Goal: Information Seeking & Learning: Learn about a topic

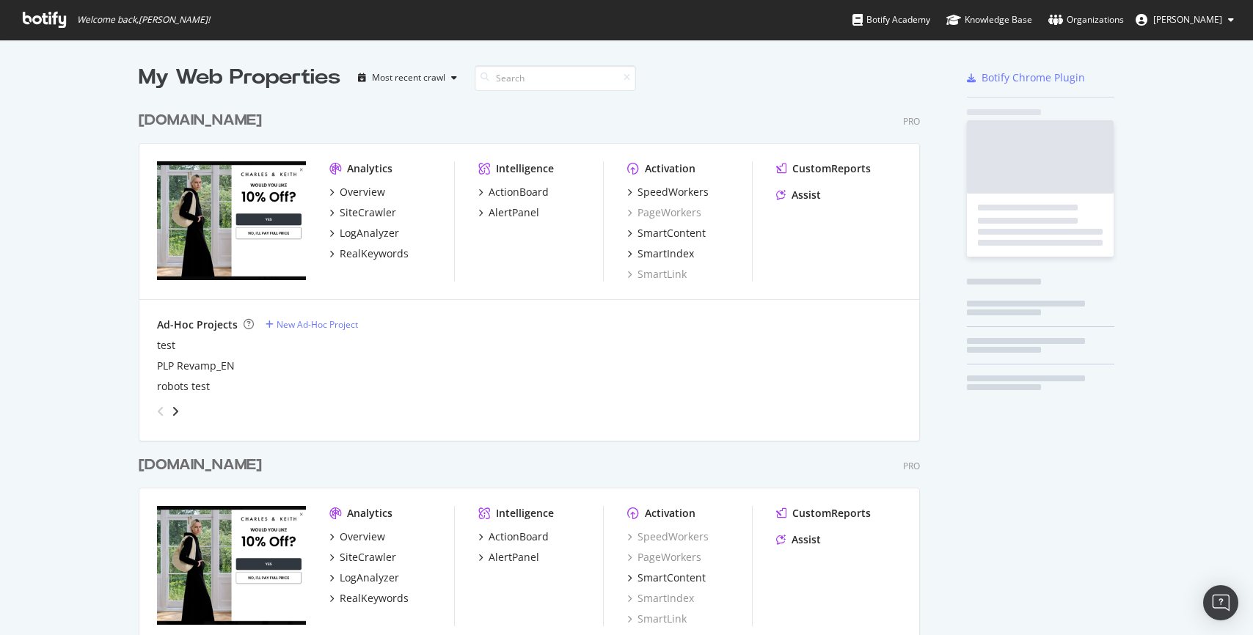
scroll to position [879, 793]
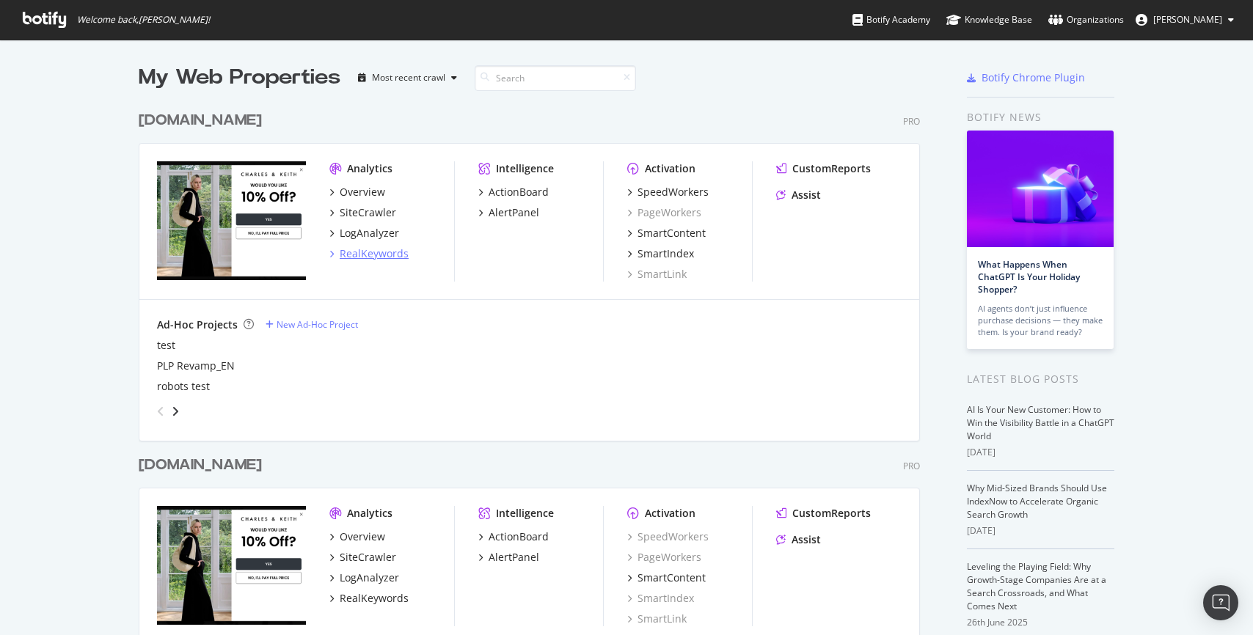
click at [381, 255] on div "RealKeywords" at bounding box center [374, 253] width 69 height 15
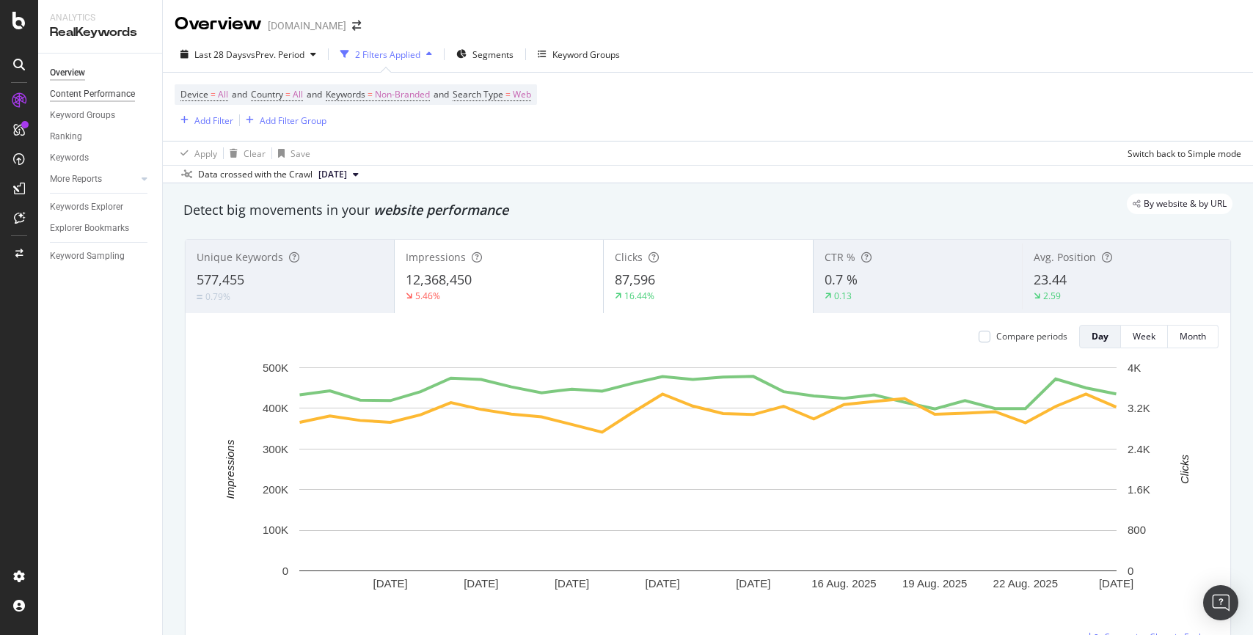
click at [111, 94] on div "Content Performance" at bounding box center [92, 94] width 85 height 15
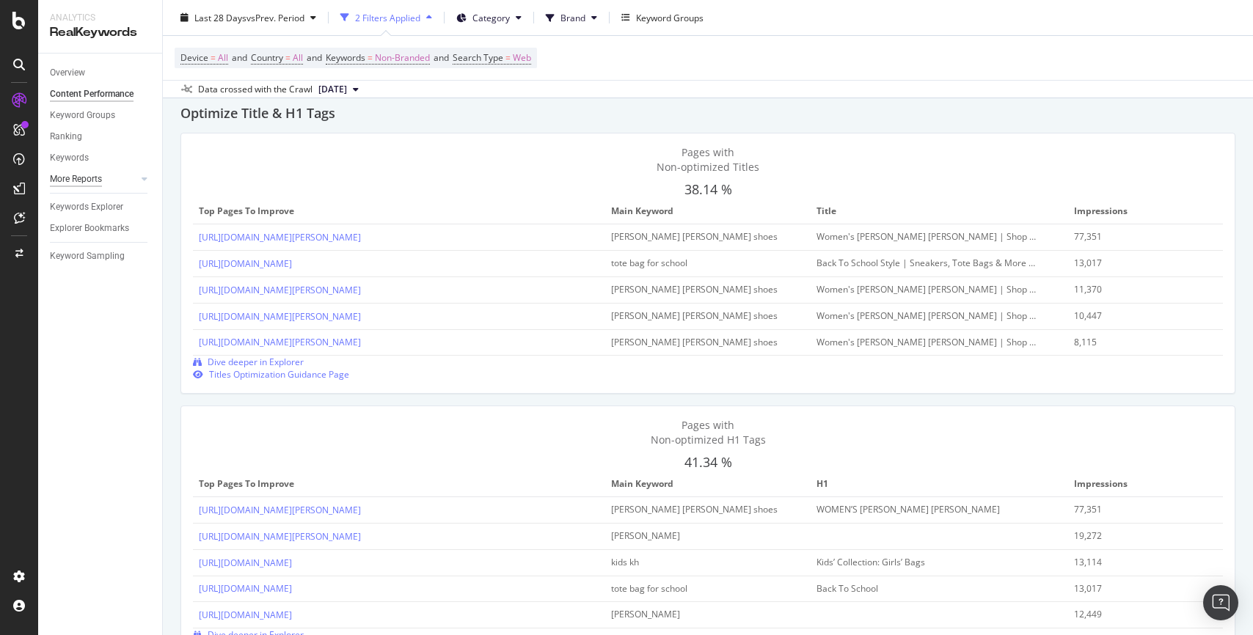
scroll to position [696, 0]
click at [139, 183] on div at bounding box center [144, 179] width 15 height 15
click at [81, 268] on div "Structure" at bounding box center [74, 264] width 36 height 15
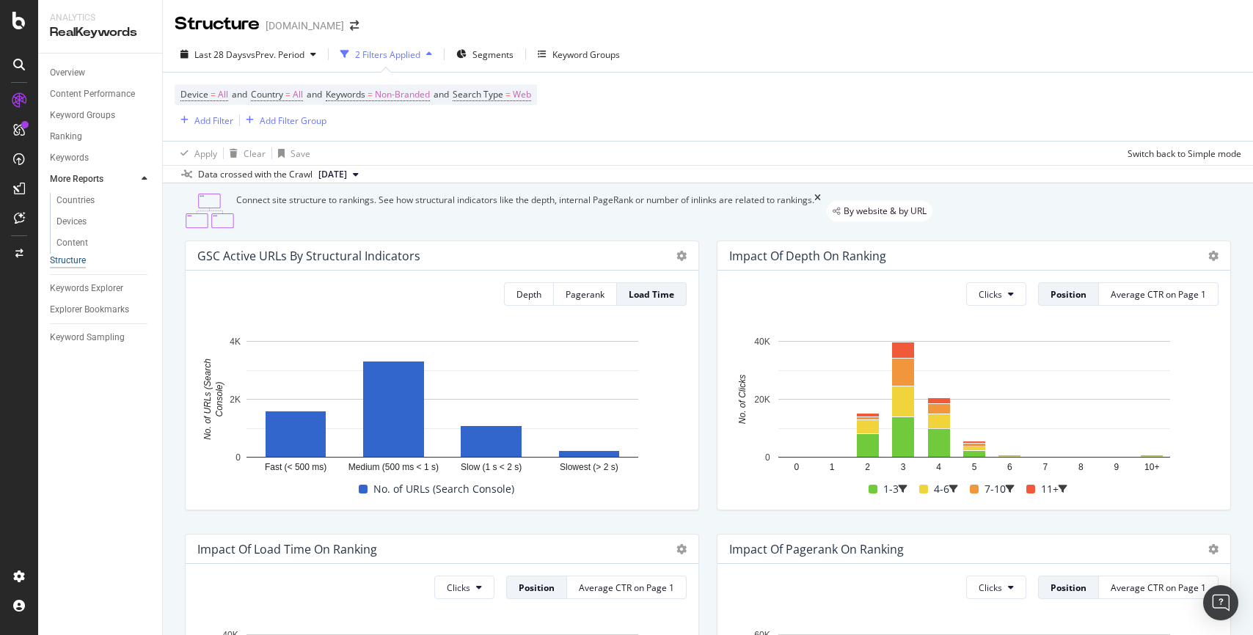
scroll to position [2, 0]
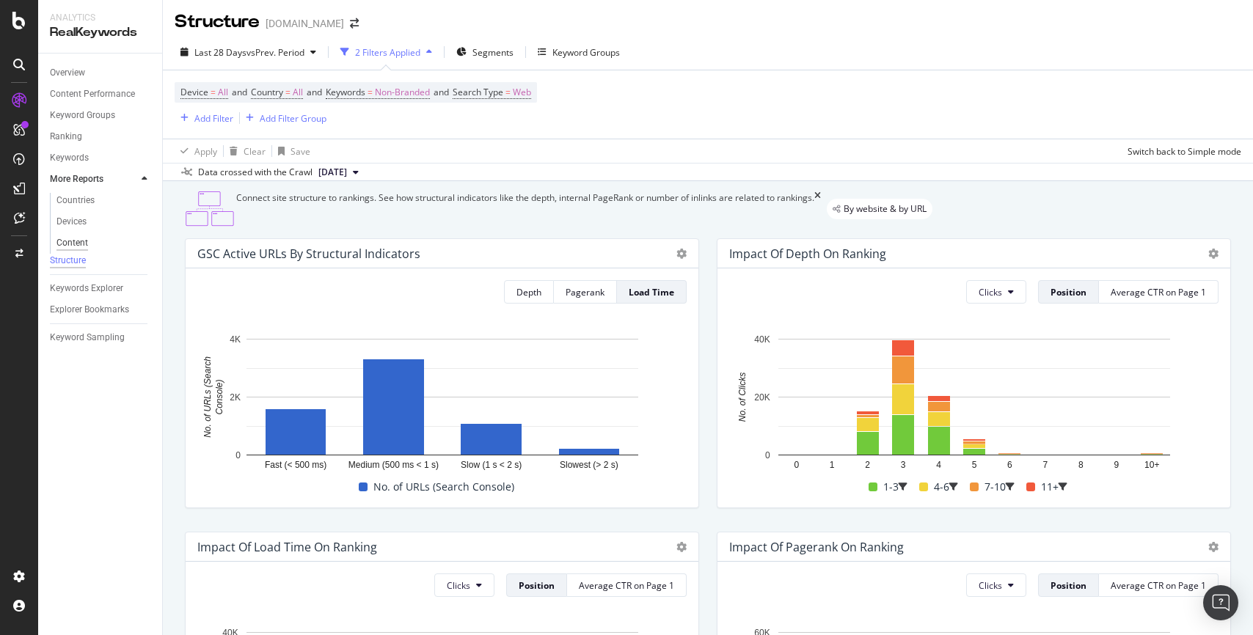
click at [82, 239] on div "Content" at bounding box center [72, 242] width 32 height 15
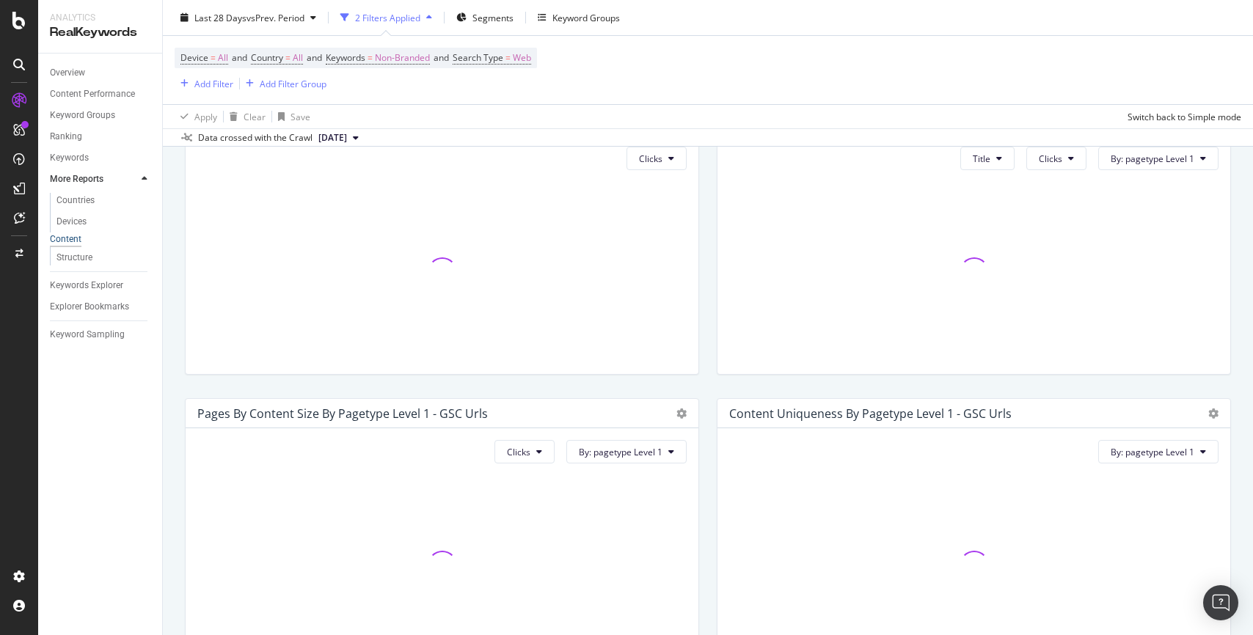
scroll to position [131, 0]
